Goal: Transaction & Acquisition: Purchase product/service

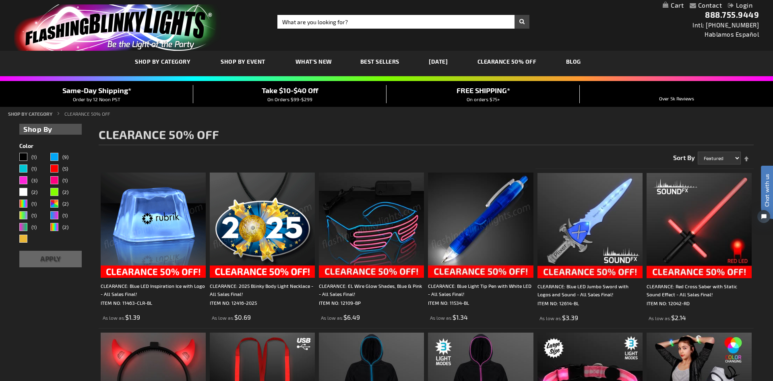
click at [569, 127] on div "Close dialog Get 10% Off Subscribe and save today Unlock Offer Submit" at bounding box center [386, 190] width 773 height 381
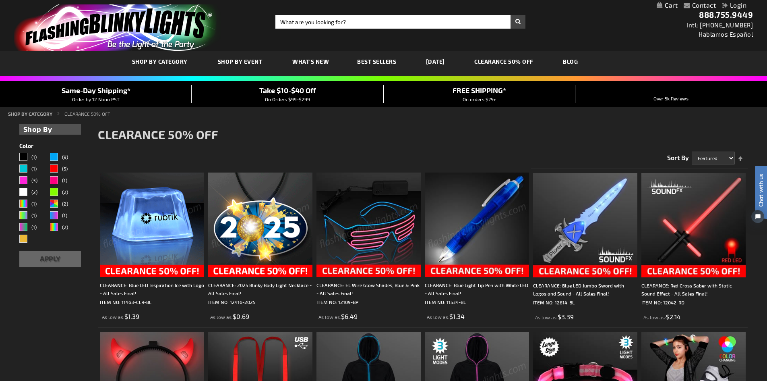
click at [439, 61] on link "[DATE]" at bounding box center [435, 61] width 31 height 27
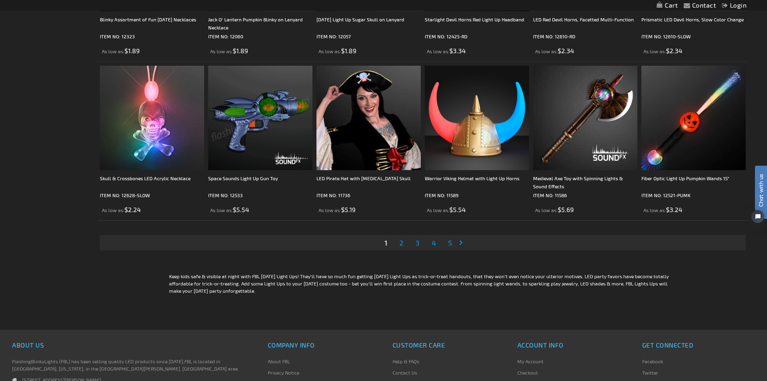
scroll to position [1654, 0]
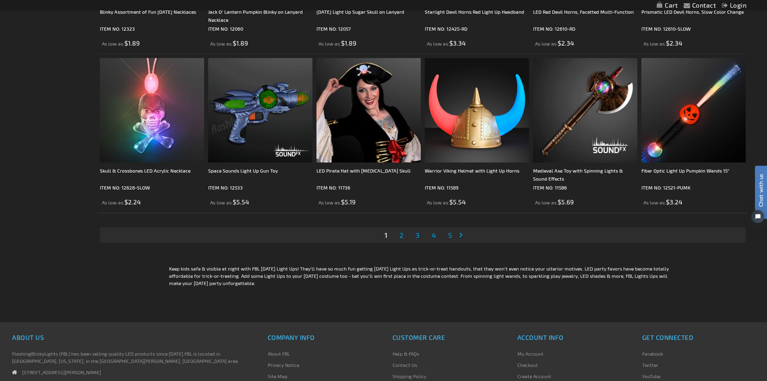
click at [401, 233] on span "2" at bounding box center [402, 234] width 4 height 9
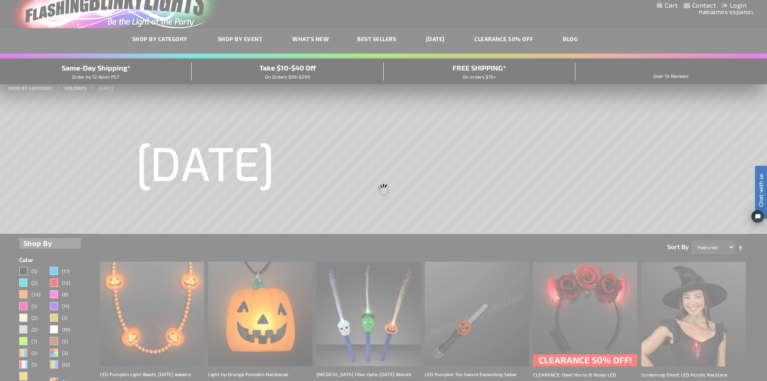
scroll to position [0, 0]
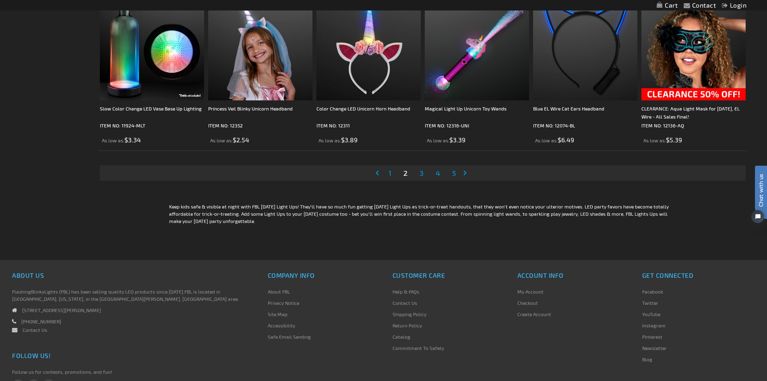
scroll to position [1772, 0]
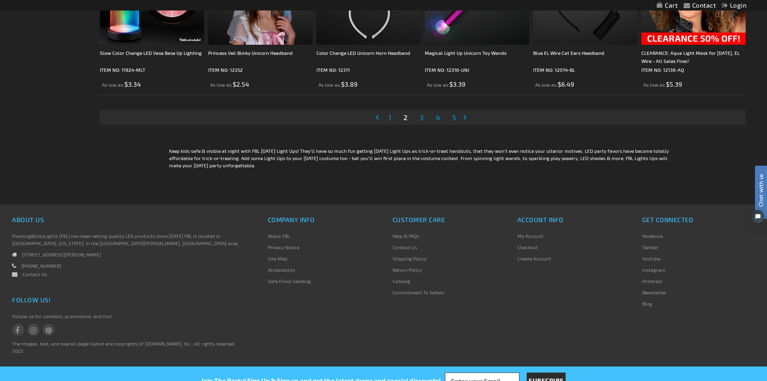
click at [420, 118] on span "3" at bounding box center [422, 117] width 4 height 9
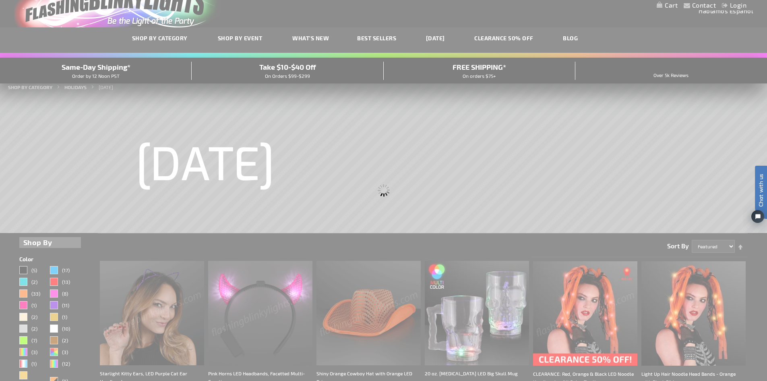
scroll to position [4, 0]
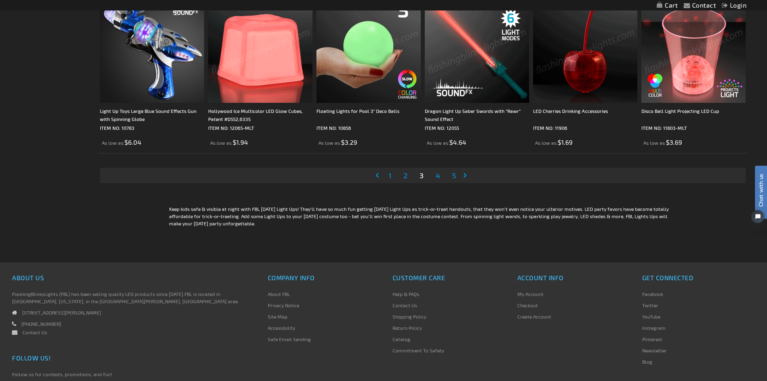
scroll to position [1732, 0]
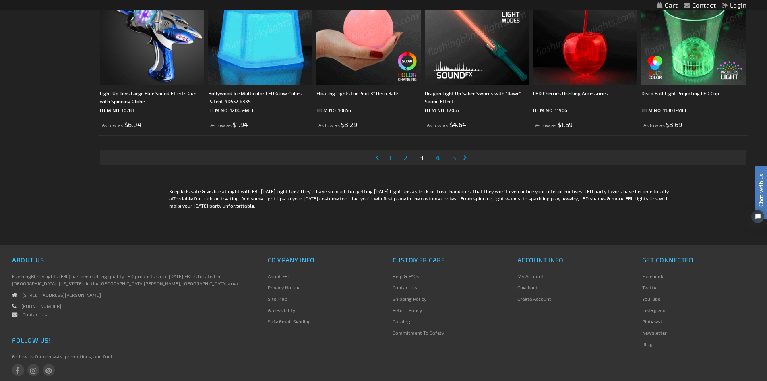
click at [439, 158] on span "4" at bounding box center [438, 157] width 4 height 9
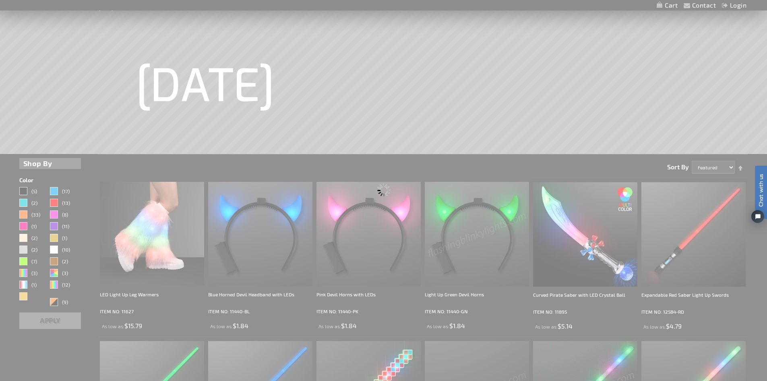
scroll to position [45, 0]
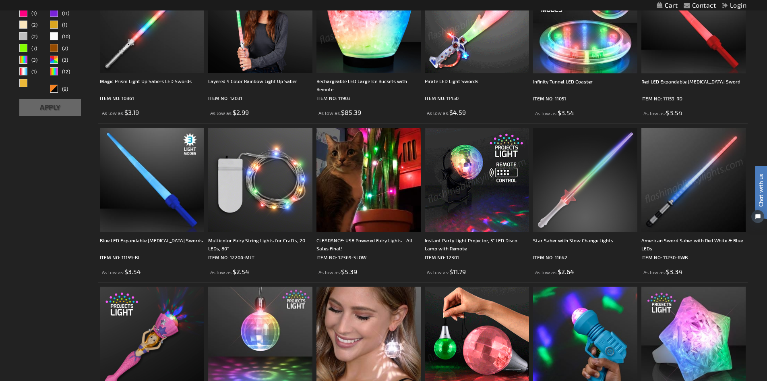
scroll to position [322, 0]
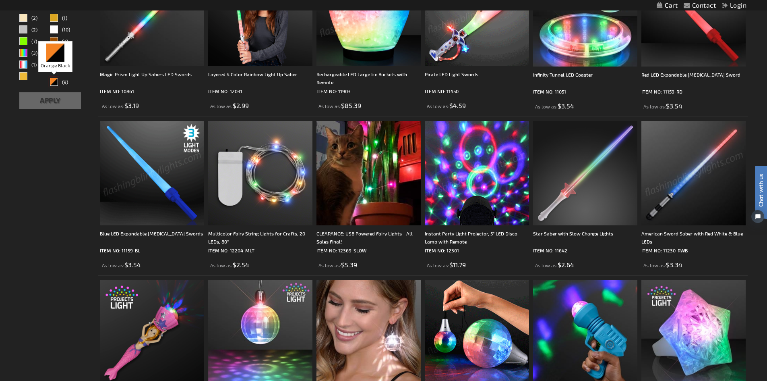
click at [54, 81] on div "Orange Black" at bounding box center [54, 82] width 8 height 8
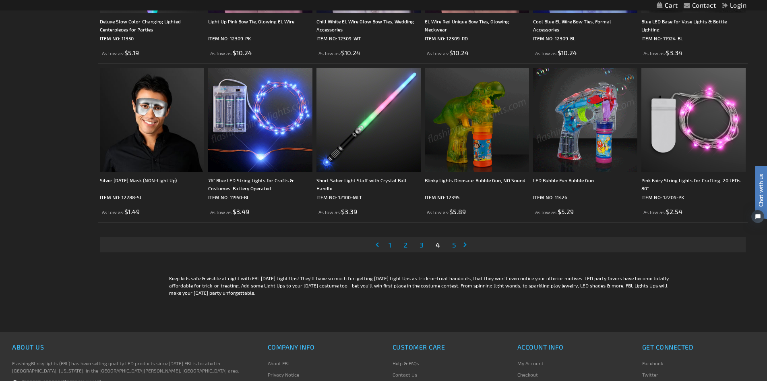
scroll to position [1691, 0]
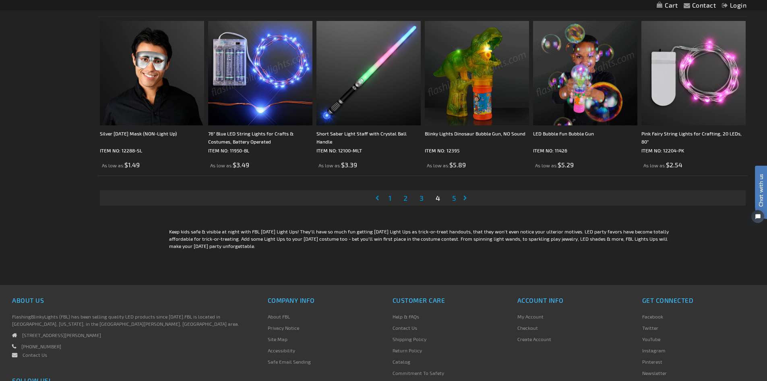
click at [454, 198] on span "5" at bounding box center [454, 197] width 4 height 9
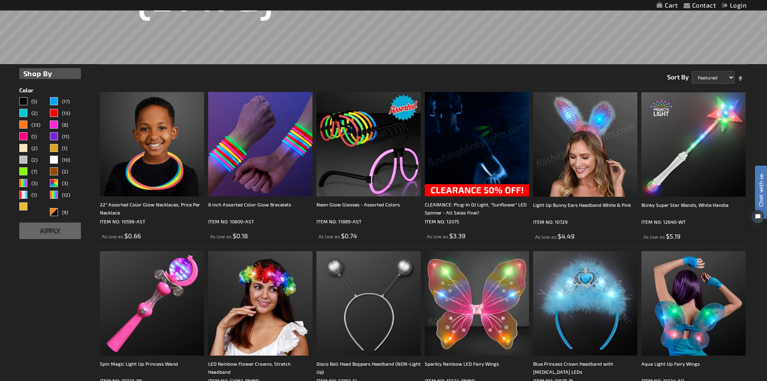
scroll to position [142, 0]
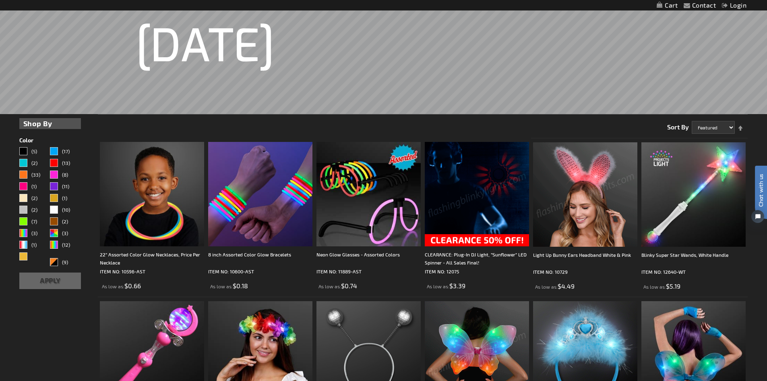
click at [453, 195] on img at bounding box center [477, 194] width 104 height 104
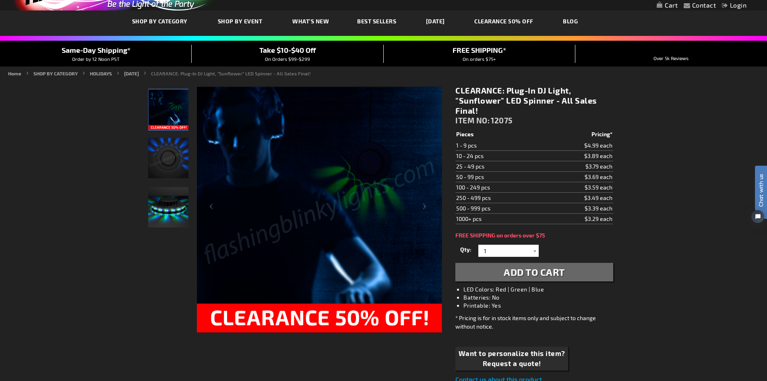
click at [170, 155] on img "Party LED Sunflower Plug-In Light Up" at bounding box center [168, 158] width 40 height 40
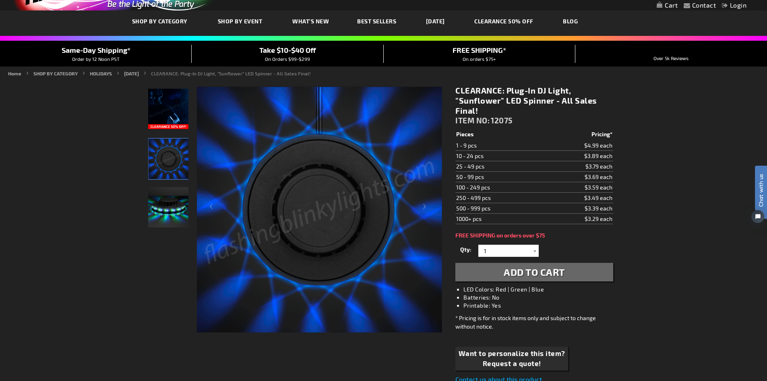
click at [171, 215] on img "Party LED Sunflower Plug-In Light Up" at bounding box center [168, 207] width 40 height 40
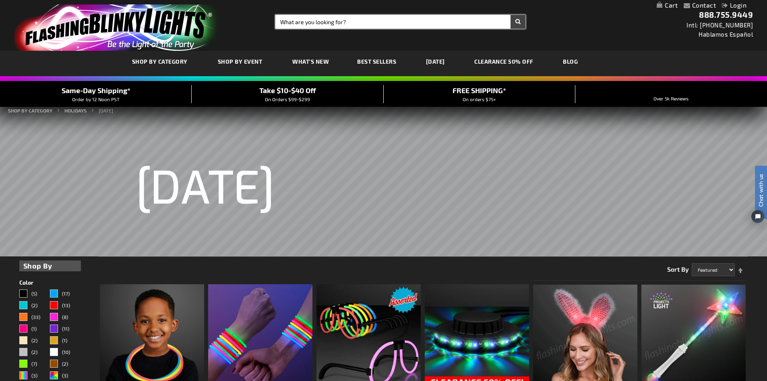
click at [360, 23] on input "Search" at bounding box center [400, 22] width 250 height 14
click at [358, 21] on input "Search" at bounding box center [400, 22] width 250 height 14
type input "rinco"
click at [511, 15] on button "Search" at bounding box center [518, 22] width 15 height 14
